Goal: Task Accomplishment & Management: Complete application form

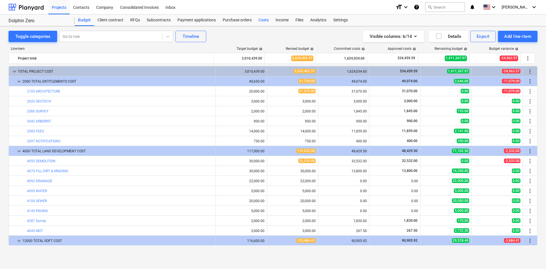
click at [267, 21] on div "Costs" at bounding box center [263, 20] width 17 height 11
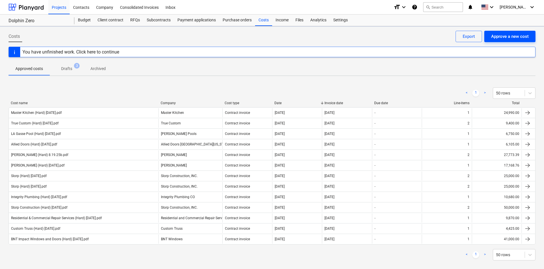
click at [512, 39] on div "Approve a new cost" at bounding box center [510, 36] width 38 height 7
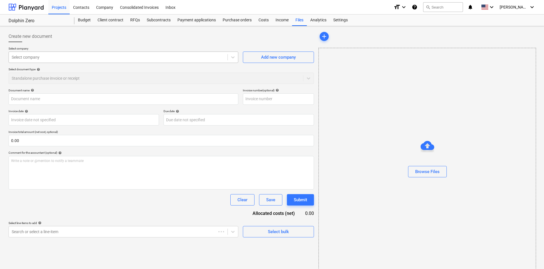
click at [109, 59] on div at bounding box center [118, 57] width 213 height 6
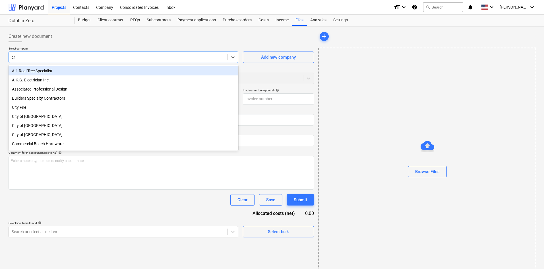
type input "city"
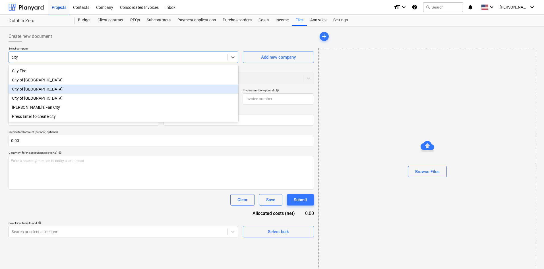
click at [118, 88] on div "City of [GEOGRAPHIC_DATA]" at bounding box center [124, 89] width 230 height 9
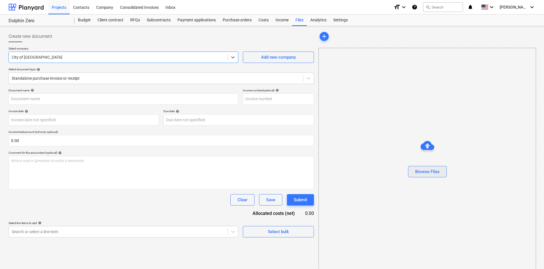
click at [417, 170] on div "Browse Files" at bounding box center [427, 171] width 24 height 7
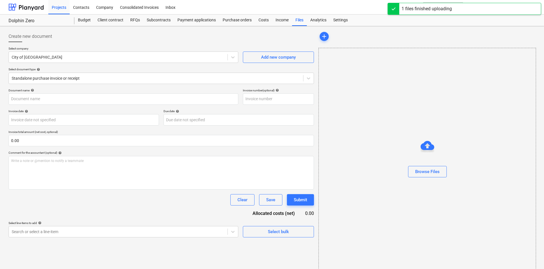
type input "City of [GEOGRAPHIC_DATA] (Permit) [DATE].pdf"
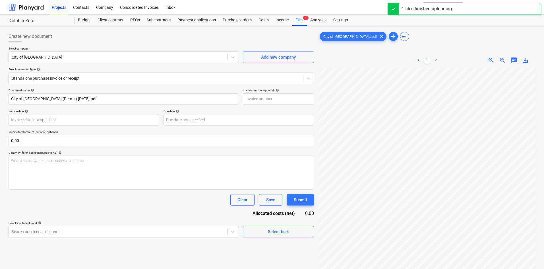
scroll to position [89, 47]
click at [146, 235] on body "Projects Contacts Company Consolidated Invoices Inbox format_size keyboard_arro…" at bounding box center [272, 134] width 544 height 269
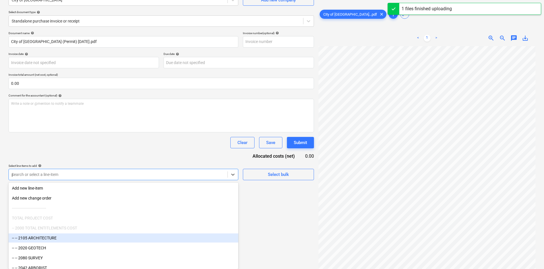
scroll to position [57, 0]
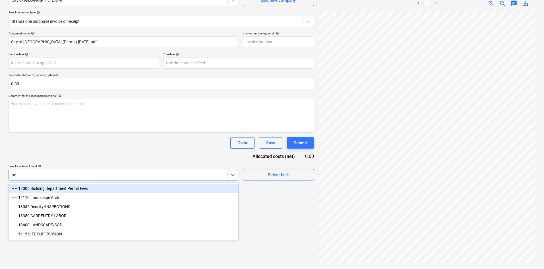
type input "per"
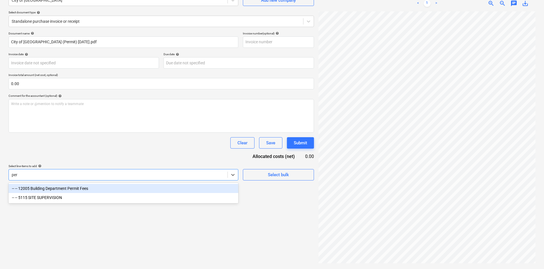
click at [97, 190] on div "-- -- 12005 Building Department Permit Fees" at bounding box center [124, 188] width 230 height 9
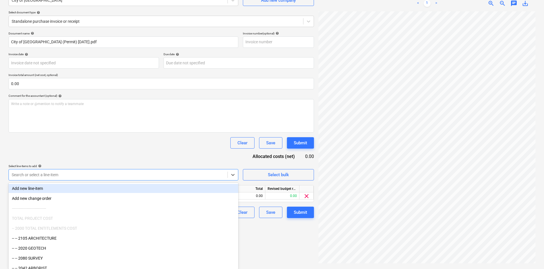
click at [139, 158] on div "Document name help City of [GEOGRAPHIC_DATA] (Permit) [DATE].pdf Invoice number…" at bounding box center [162, 125] width 306 height 186
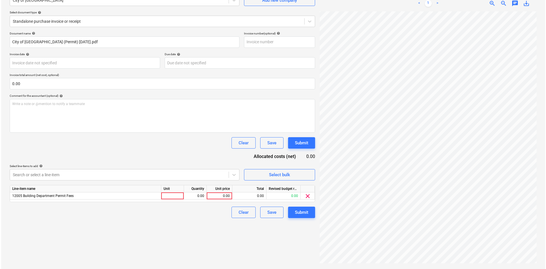
scroll to position [0, 47]
click at [213, 194] on div "0.00" at bounding box center [218, 195] width 21 height 7
type input "22.16"
click at [160, 226] on div "Create new document Select company City of [GEOGRAPHIC_DATA] Add new company Se…" at bounding box center [161, 119] width 310 height 295
click at [306, 212] on div "Submit" at bounding box center [300, 212] width 13 height 7
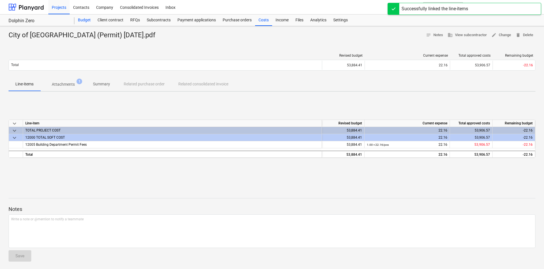
click at [87, 22] on div "Budget" at bounding box center [85, 20] width 20 height 11
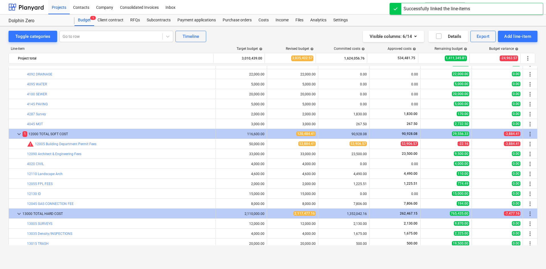
scroll to position [114, 0]
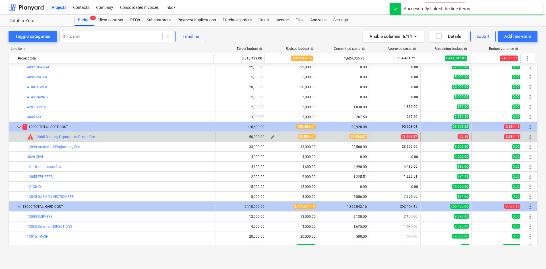
click at [273, 137] on span "edit" at bounding box center [273, 137] width 5 height 5
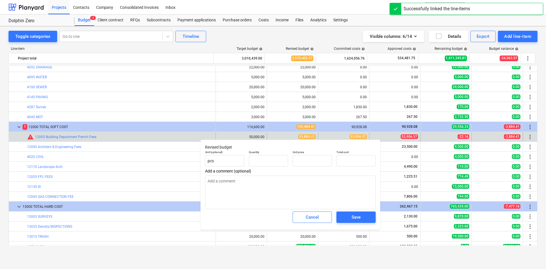
type textarea "x"
type input "1.00"
type input "53,884.41"
type input "53884.41"
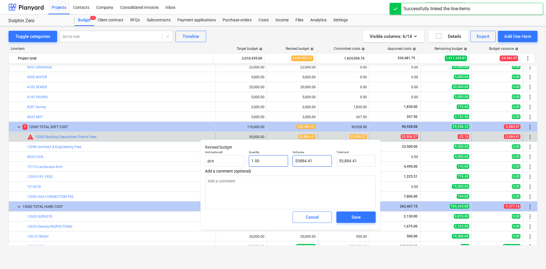
drag, startPoint x: 317, startPoint y: 159, endPoint x: 262, endPoint y: 165, distance: 56.0
click at [262, 164] on div "Unit (optional) pcs Quantity 1.00 Unit price 53884.41 Total cost 53,884.41" at bounding box center [290, 158] width 175 height 21
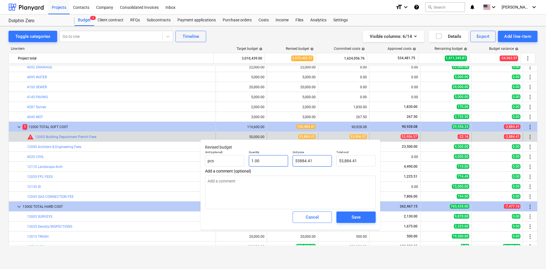
type textarea "x"
type input "5"
type input "5.00"
type textarea "x"
type input "53"
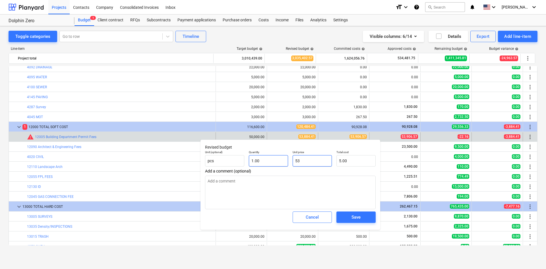
type input "53.00"
type textarea "x"
type input "539"
type input "539.00"
type textarea "x"
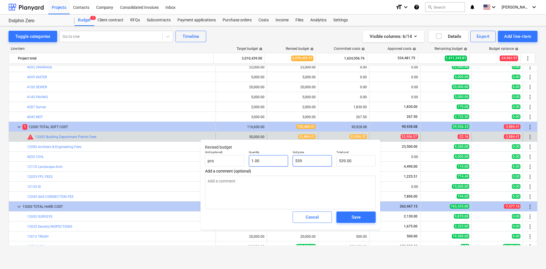
type input "5390"
type input "5,390.00"
type textarea "x"
type input "53906"
type input "53,906.00"
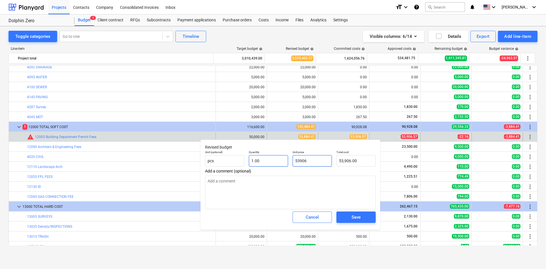
type textarea "x"
type input "53906."
type textarea "x"
type input "53906.5"
type input "53,906.50"
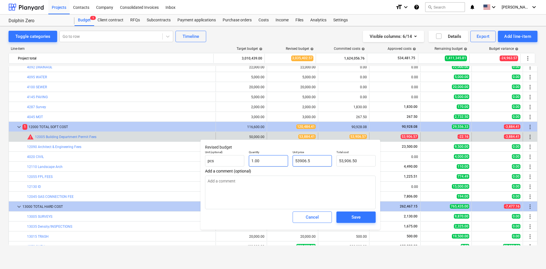
type textarea "x"
type input "53906.57"
type input "53,906.57"
type input "53906.57"
type textarea "x"
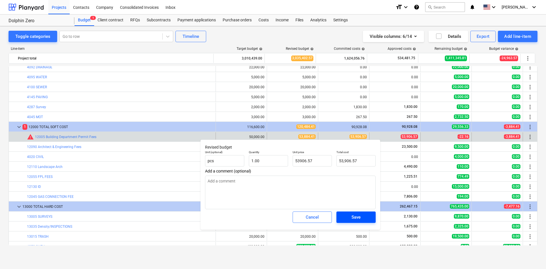
type input "53,906.57"
click at [361, 217] on div "Save" at bounding box center [356, 216] width 9 height 7
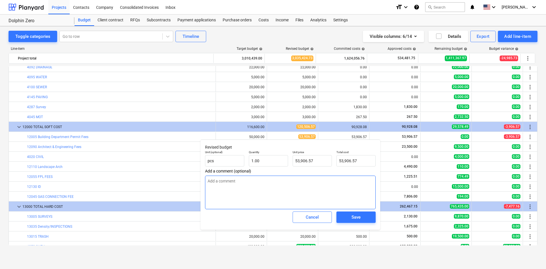
type textarea "x"
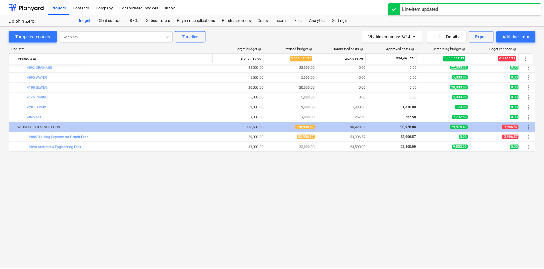
scroll to position [0, 0]
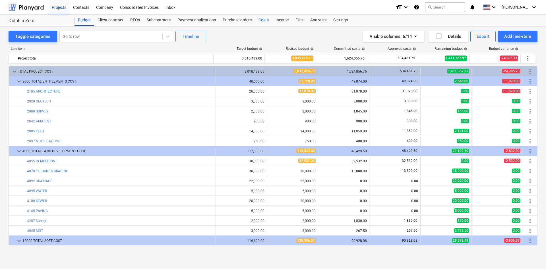
click at [263, 24] on div "Costs" at bounding box center [263, 20] width 17 height 11
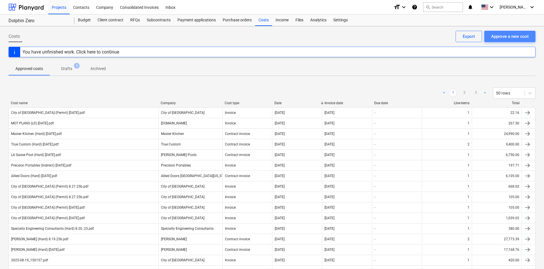
click at [505, 40] on div "Approve a new cost" at bounding box center [510, 36] width 38 height 7
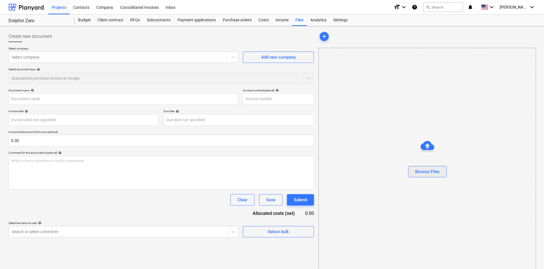
click at [431, 170] on div "Browse Files" at bounding box center [427, 171] width 24 height 7
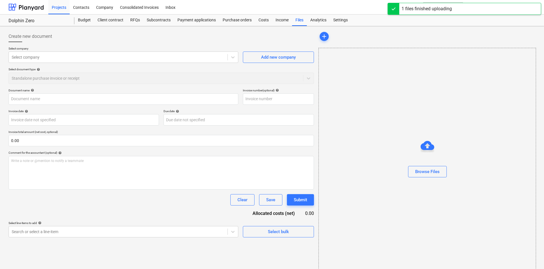
type input "Slorp (Hard) [DATE].pdf"
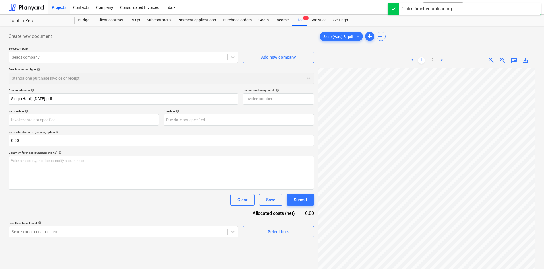
scroll to position [86, 0]
click at [436, 57] on link "2" at bounding box center [433, 60] width 7 height 7
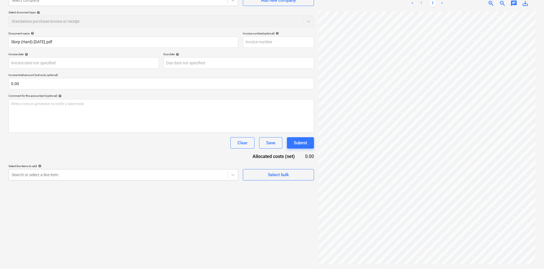
scroll to position [0, 0]
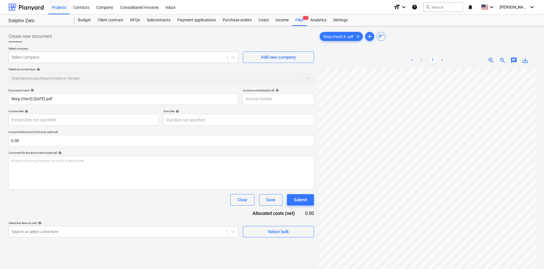
click at [422, 59] on link "1" at bounding box center [421, 60] width 7 height 7
click at [166, 234] on body "Projects Contacts Company Consolidated Invoices Inbox format_size keyboard_arro…" at bounding box center [272, 134] width 544 height 269
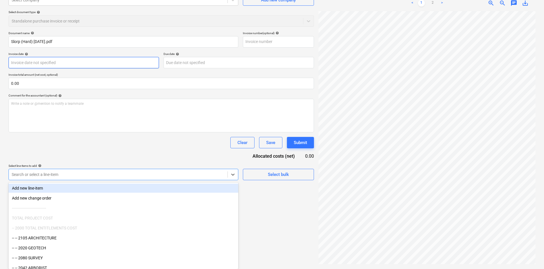
scroll to position [57, 0]
click at [102, 64] on body "Projects Contacts Company Consolidated Invoices Inbox format_size keyboard_arro…" at bounding box center [272, 77] width 544 height 269
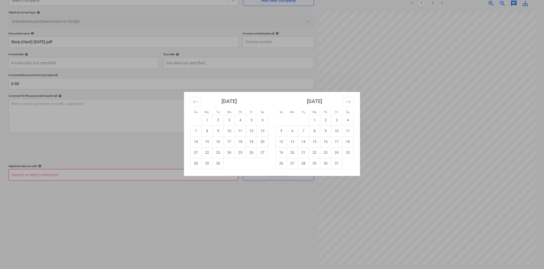
click at [58, 153] on div "Su Mo Tu We Th Fr Sa Su Mo Tu We Th Fr Sa [DATE] 1 2 3 4 5 6 7 8 9 10 11 12 13 …" at bounding box center [272, 134] width 544 height 269
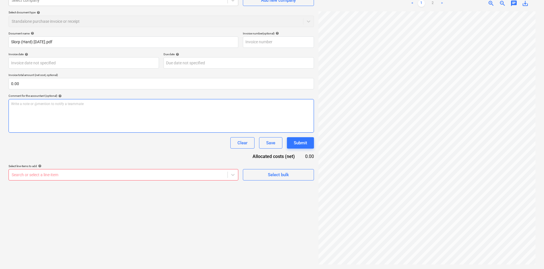
scroll to position [0, 0]
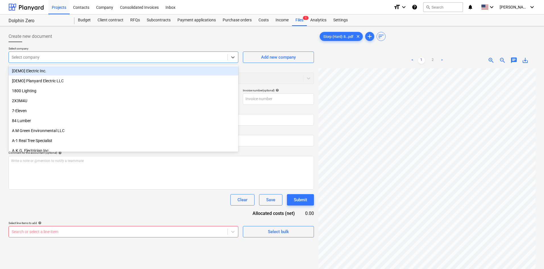
click at [38, 60] on div "Select company" at bounding box center [118, 57] width 219 height 8
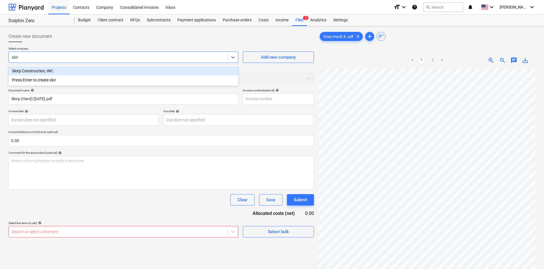
type input "slorp"
click at [62, 73] on div "Slorp Construction, INC." at bounding box center [124, 70] width 230 height 9
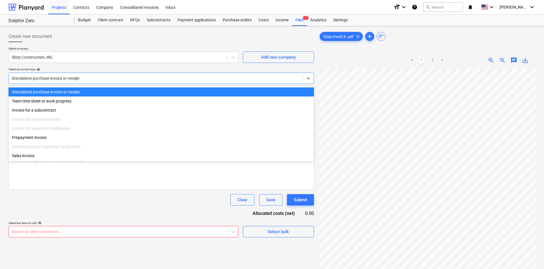
click at [66, 76] on div at bounding box center [156, 78] width 289 height 6
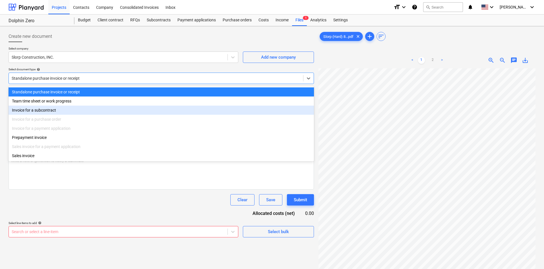
click at [50, 110] on div "Invoice for a subcontract" at bounding box center [162, 110] width 306 height 9
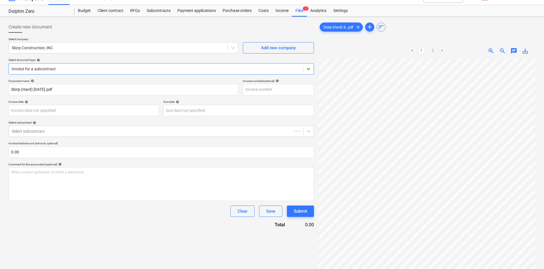
scroll to position [57, 0]
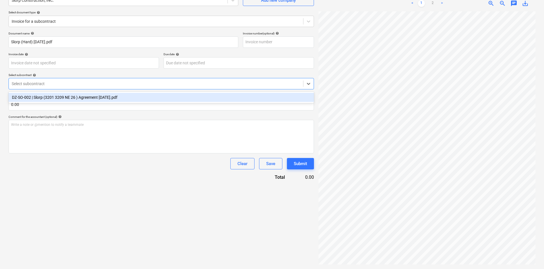
click at [57, 88] on div "Select subcontract" at bounding box center [162, 83] width 306 height 11
click at [62, 100] on div "DZ-SO-002 | Slorp (3201 3209 NE 26 ) Agreement [DATE].pdf" at bounding box center [162, 97] width 306 height 9
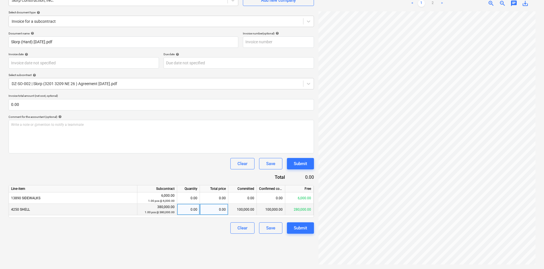
click at [214, 213] on div "0.00" at bounding box center [214, 209] width 28 height 11
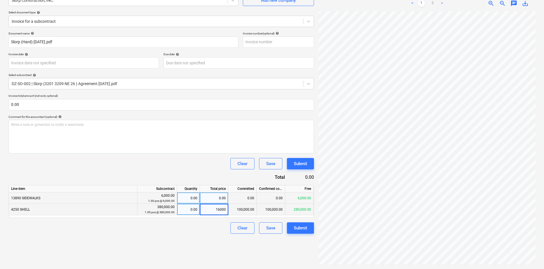
type input "160000"
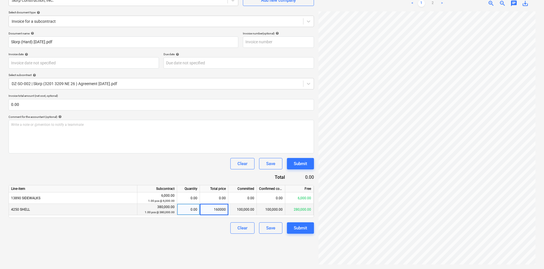
drag, startPoint x: 167, startPoint y: 248, endPoint x: 197, endPoint y: 247, distance: 30.2
click at [167, 248] on div "Create new document Select company Slorp Construction, INC. Add new company Sel…" at bounding box center [161, 119] width 310 height 295
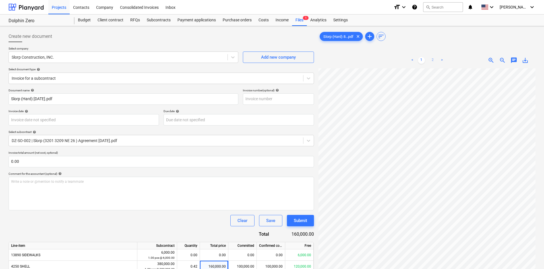
click at [432, 58] on link "2" at bounding box center [433, 60] width 7 height 7
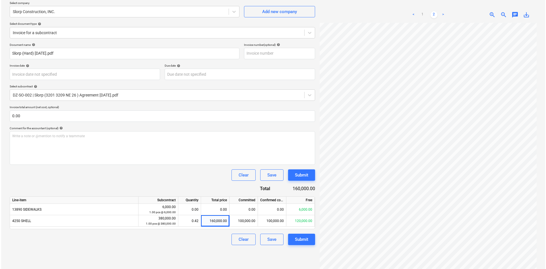
scroll to position [57, 0]
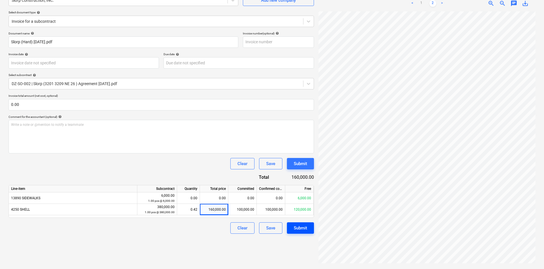
click at [304, 227] on div "Submit" at bounding box center [300, 227] width 13 height 7
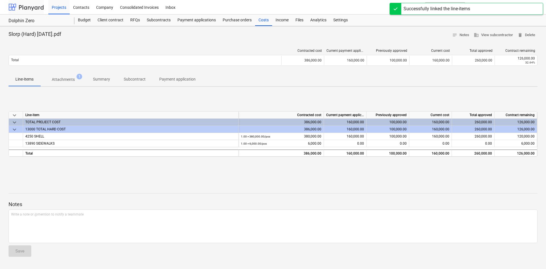
click at [31, 11] on div at bounding box center [26, 7] width 35 height 14
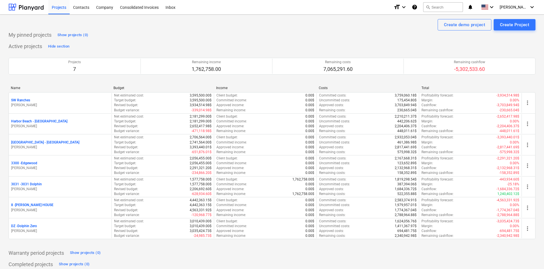
click at [246, 46] on div "Active projects Hide section Projects 7 Remaining income 1,762,758.00 Remaining…" at bounding box center [272, 144] width 527 height 204
